Goal: Complete application form

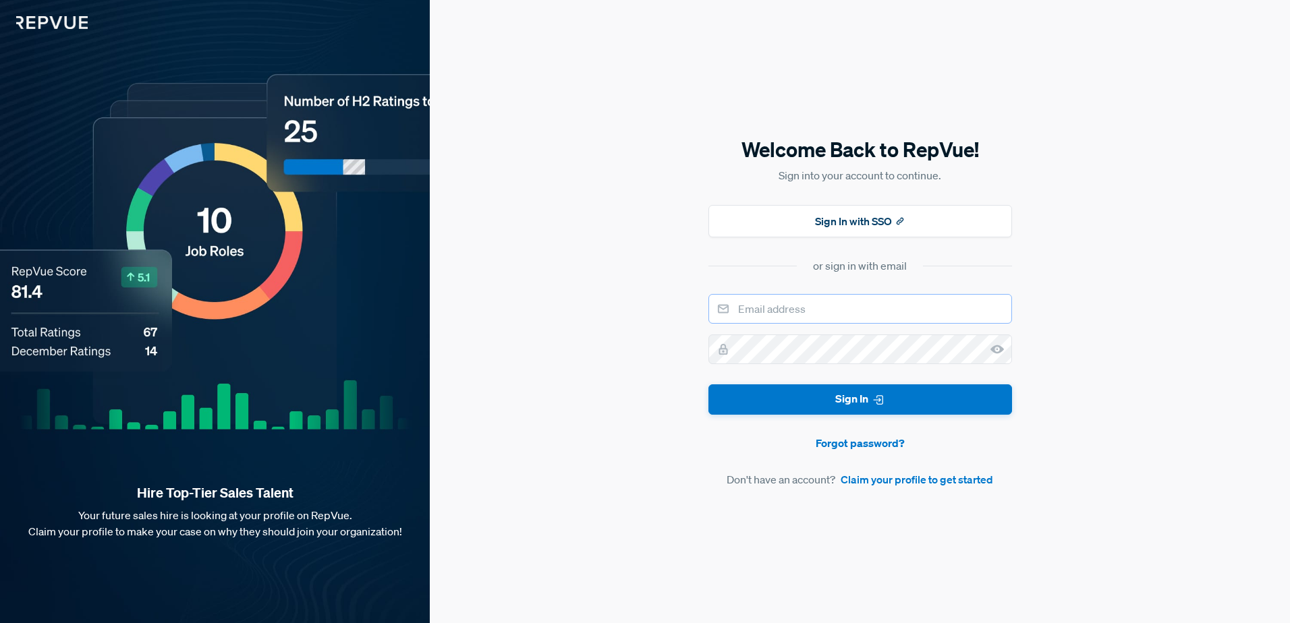
click at [869, 316] on input "email" at bounding box center [860, 309] width 304 height 30
click at [612, 329] on div "Welcome Back to RepVue! Sign into your account to continue. Sign In with SSO or…" at bounding box center [860, 311] width 860 height 623
click at [924, 484] on link "Claim your profile to get started" at bounding box center [917, 480] width 152 height 16
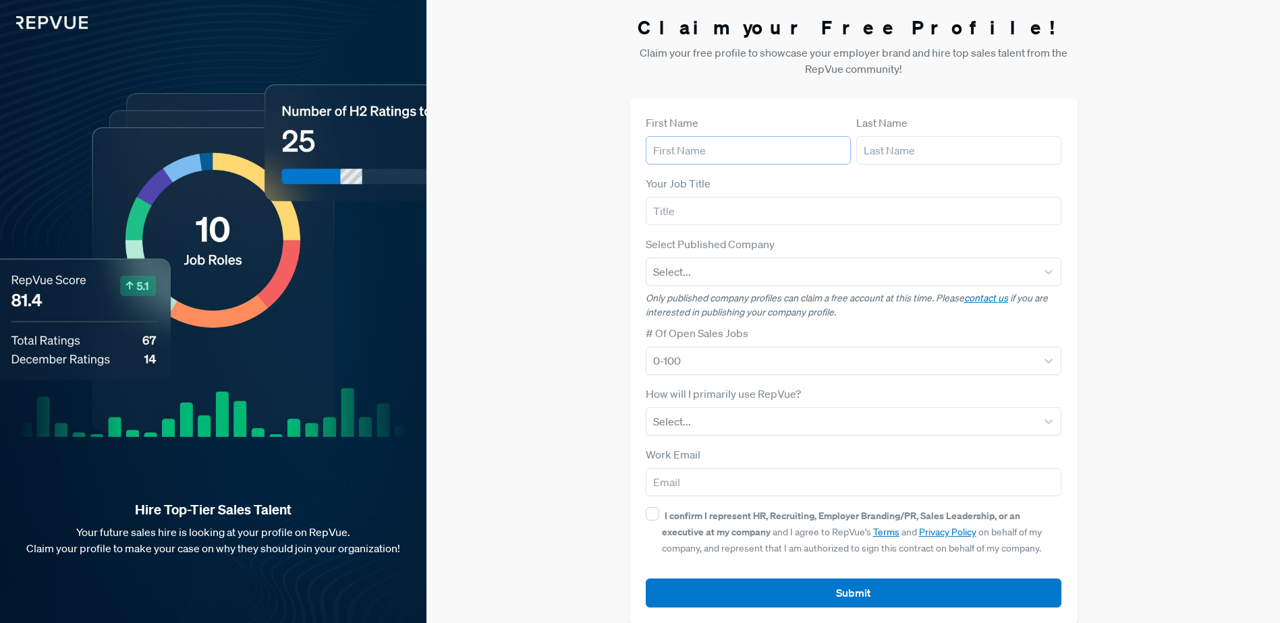
click at [691, 148] on input "text" at bounding box center [748, 150] width 205 height 28
type input "[PERSON_NAME]"
type input "synoptek"
type input "[EMAIL_ADDRESS][DOMAIN_NAME]"
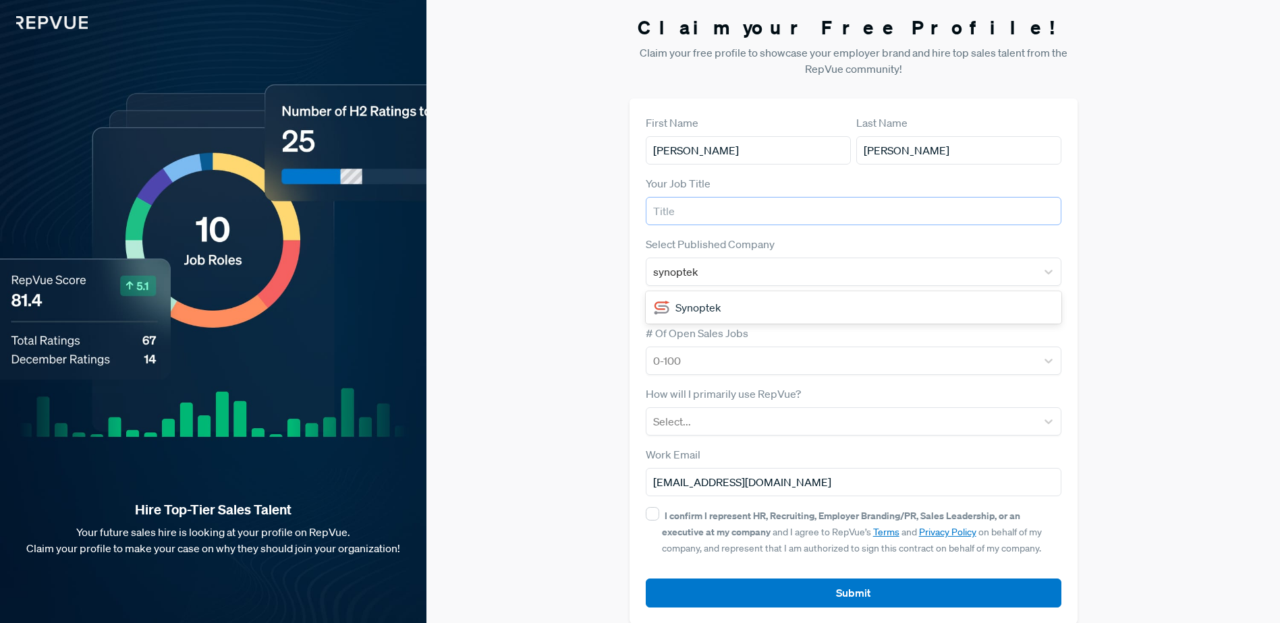
click at [729, 211] on input "text" at bounding box center [854, 211] width 416 height 28
click at [547, 225] on div "Claim your Free Profile! Claim your free profile to showcase your employer bran…" at bounding box center [853, 320] width 854 height 640
click at [681, 214] on input "text" at bounding box center [854, 211] width 416 height 28
type input "SDR"
click at [621, 206] on div "Claim your Free Profile! Claim your free profile to showcase your employer bran…" at bounding box center [853, 320] width 854 height 640
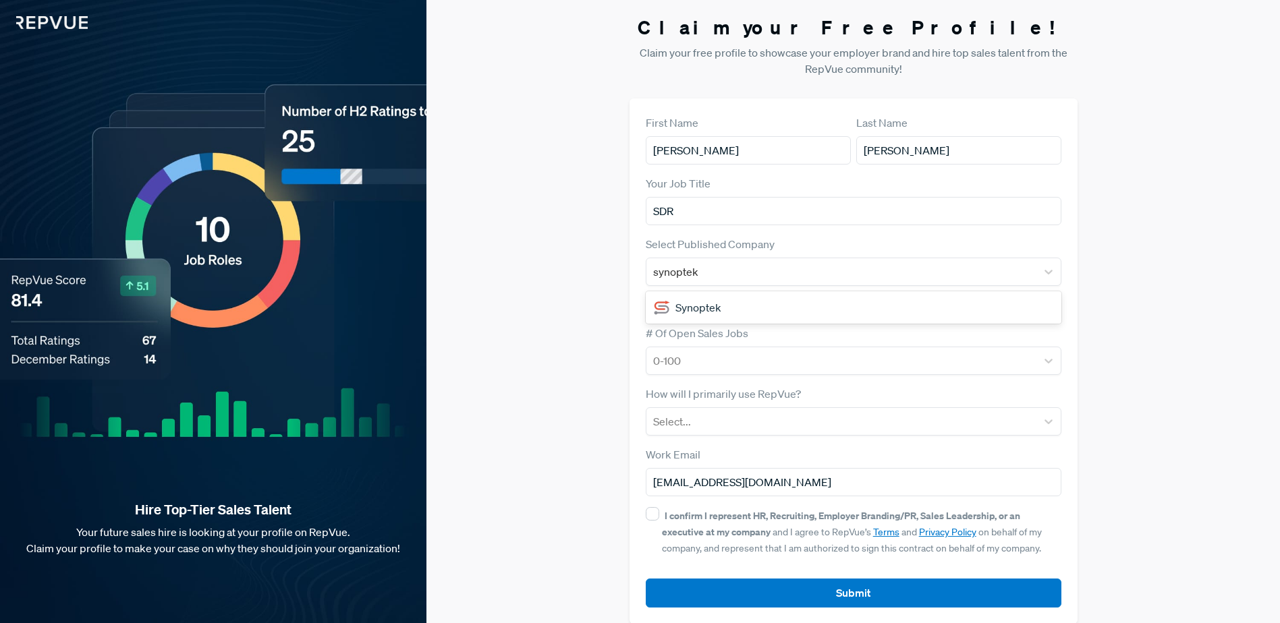
click at [694, 304] on div "Synoptek" at bounding box center [854, 307] width 416 height 27
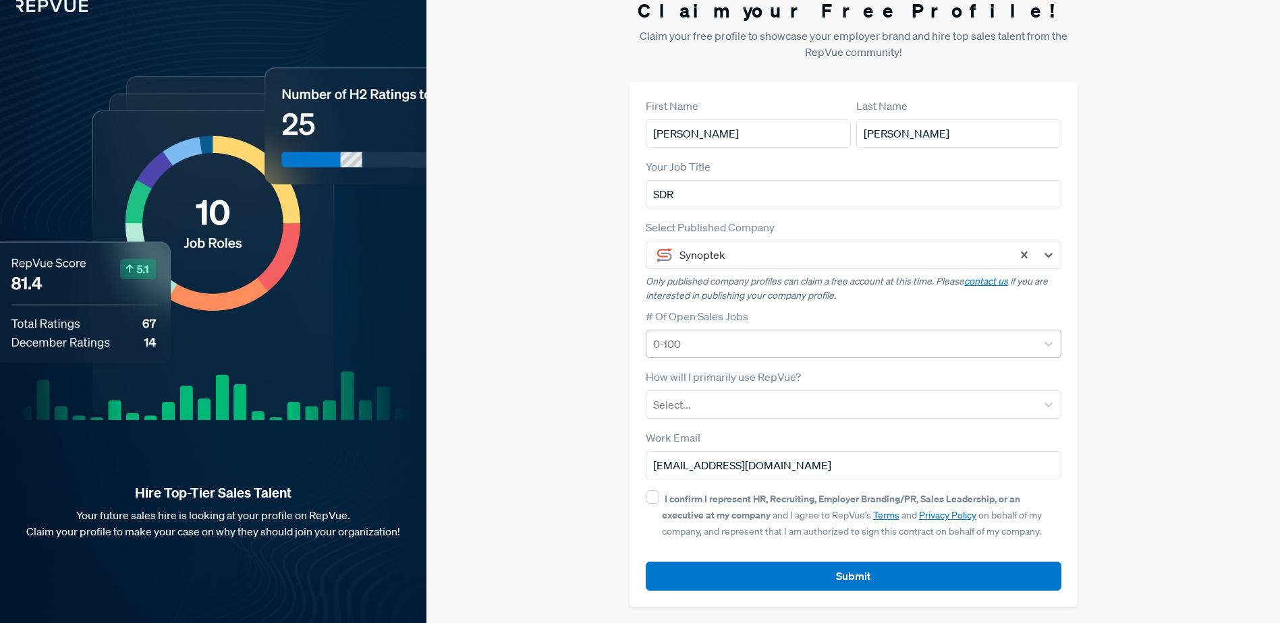
click at [725, 346] on div at bounding box center [841, 344] width 377 height 19
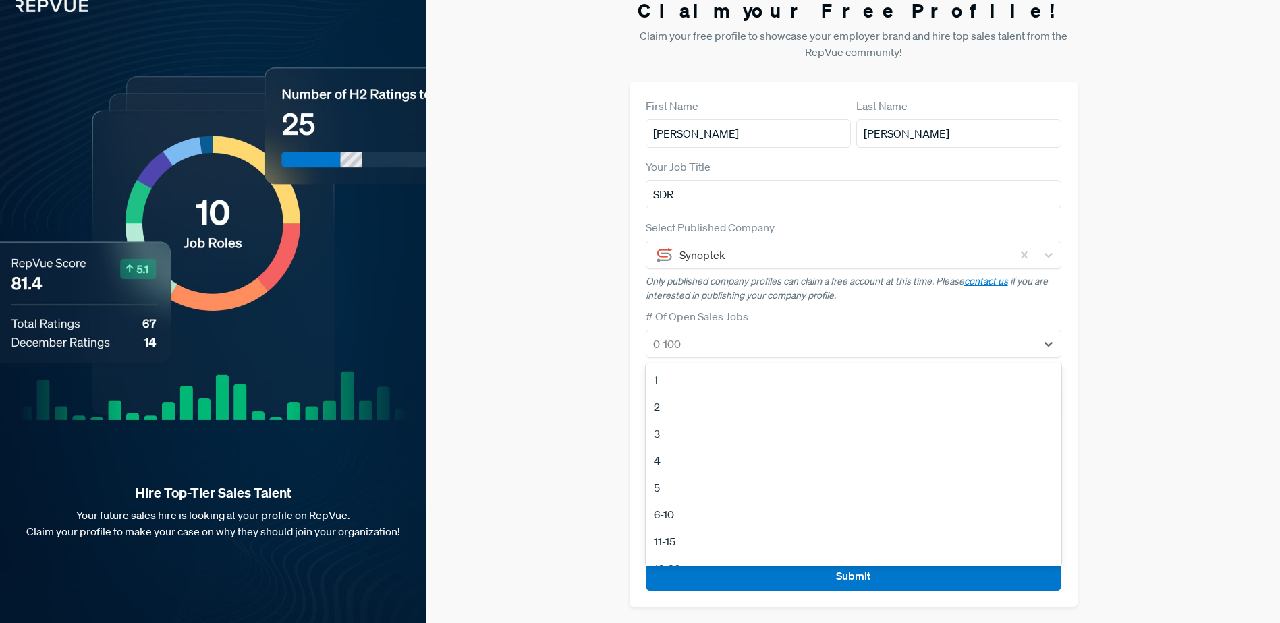
click at [561, 328] on div "Claim your Free Profile! Claim your free profile to showcase your employer bran…" at bounding box center [853, 303] width 854 height 640
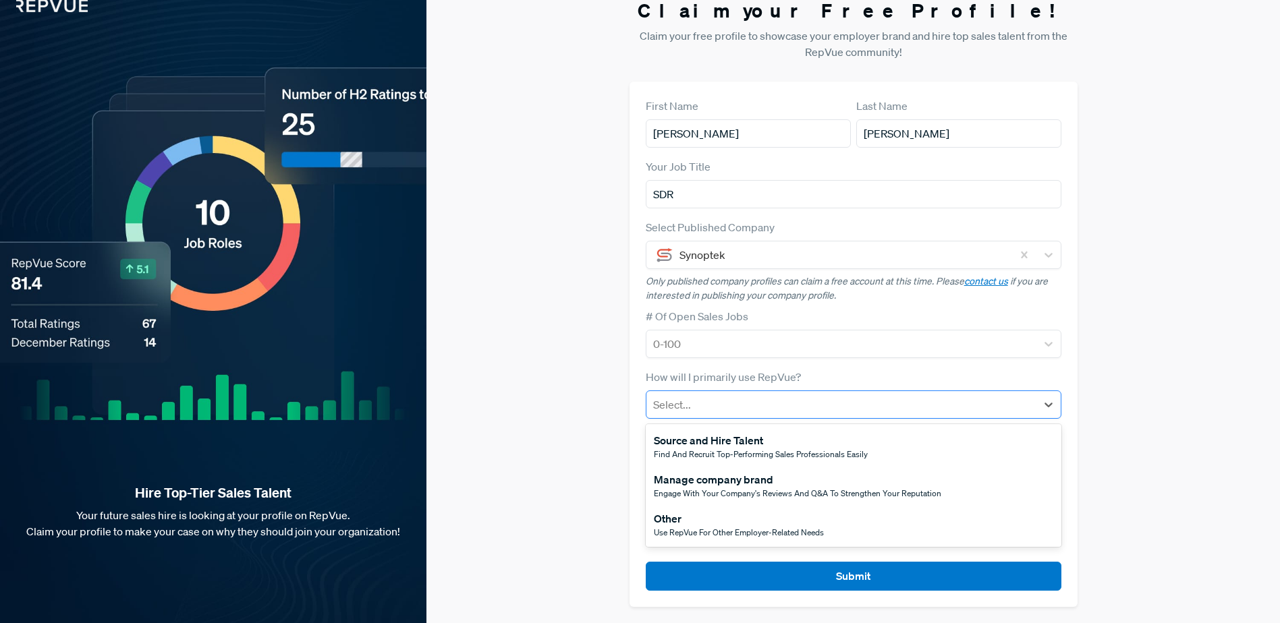
click at [665, 400] on div at bounding box center [841, 404] width 377 height 19
click at [716, 540] on div "Other Use RepVue for other employer-related needs" at bounding box center [854, 524] width 416 height 39
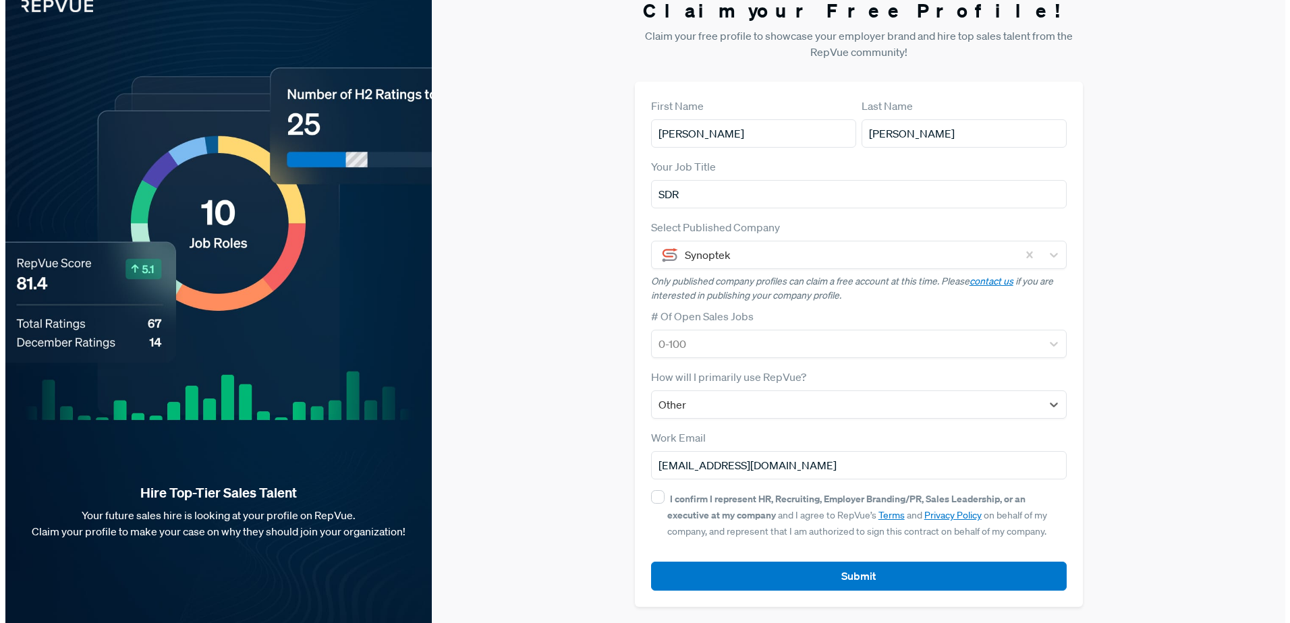
scroll to position [0, 0]
